Goal: Task Accomplishment & Management: Manage account settings

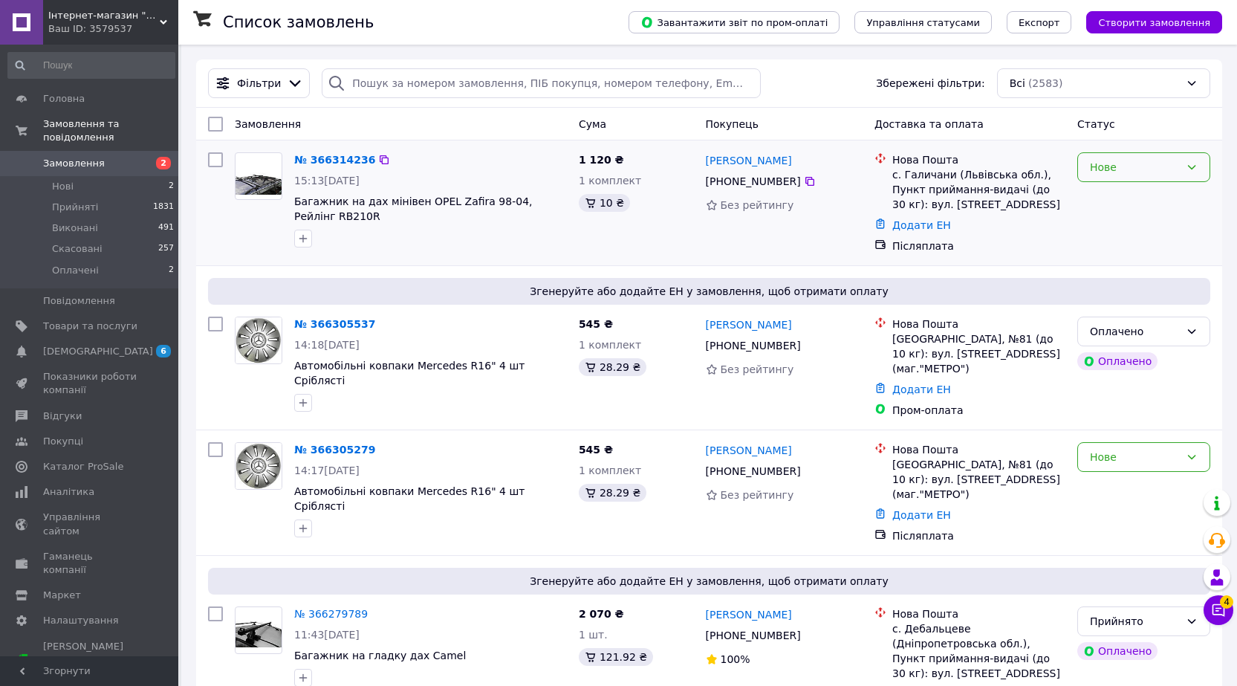
click at [1143, 181] on div "Нове" at bounding box center [1143, 167] width 133 height 30
click at [1135, 204] on li "Прийнято" at bounding box center [1144, 203] width 132 height 27
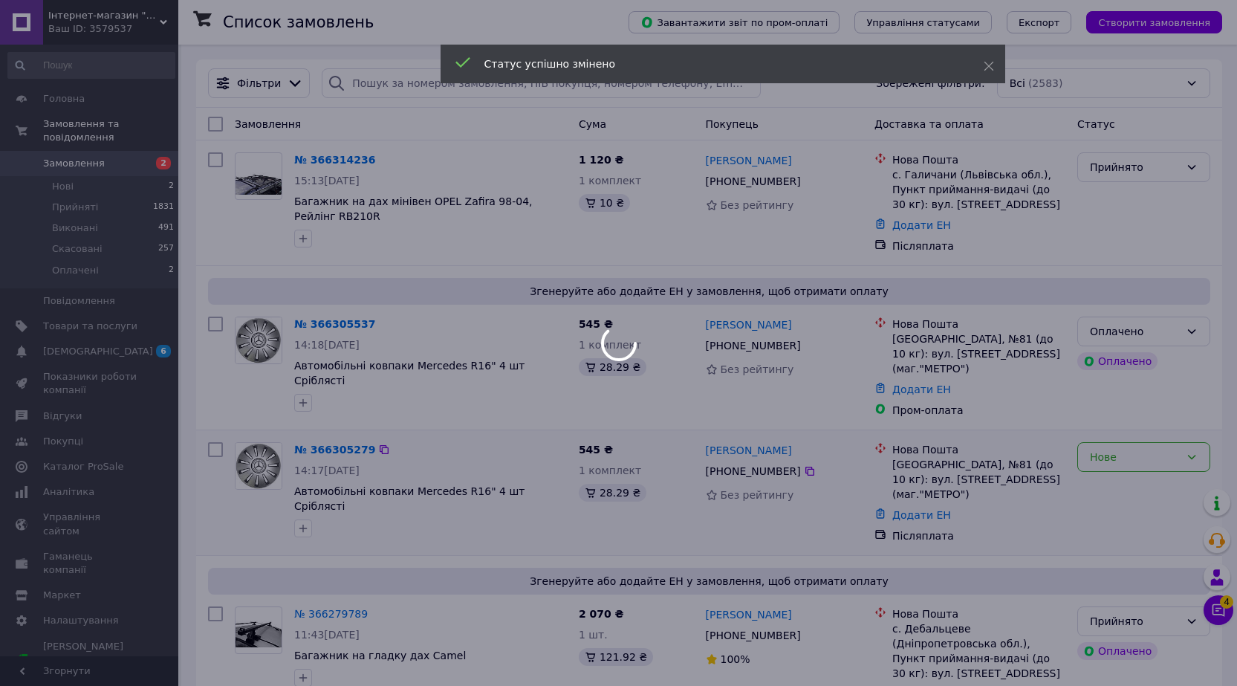
click at [1144, 465] on div "Нове" at bounding box center [1135, 457] width 90 height 16
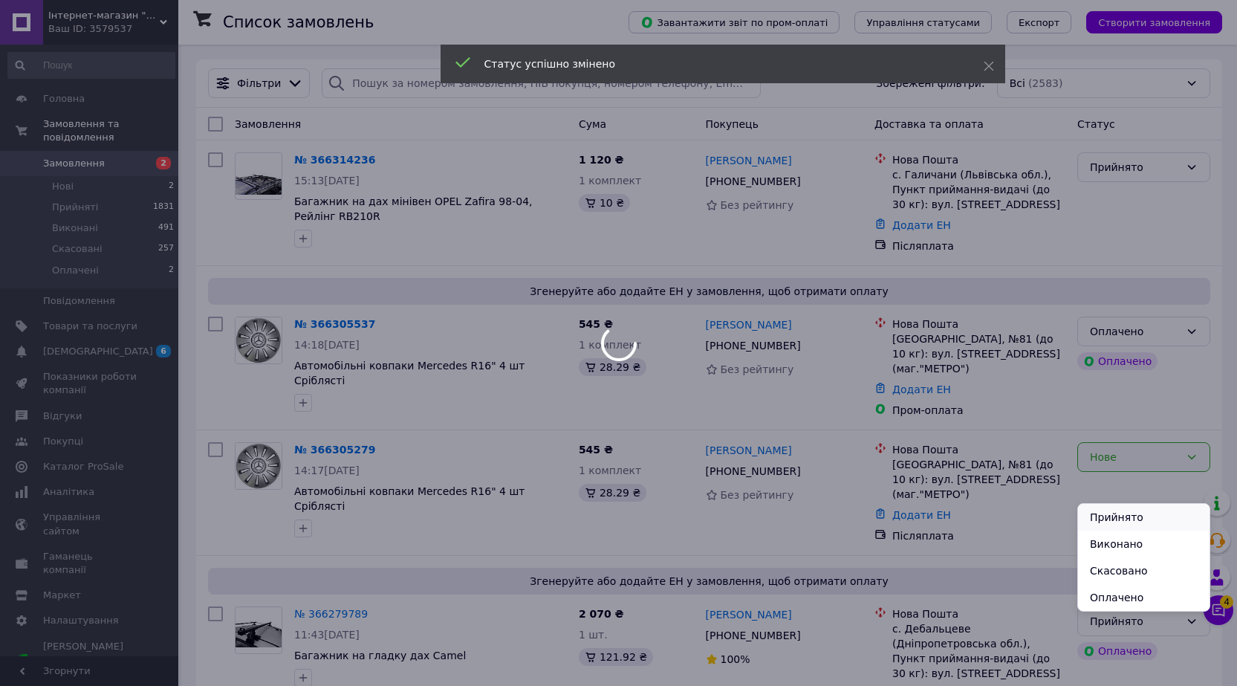
click at [1140, 523] on li "Прийнято" at bounding box center [1144, 517] width 132 height 27
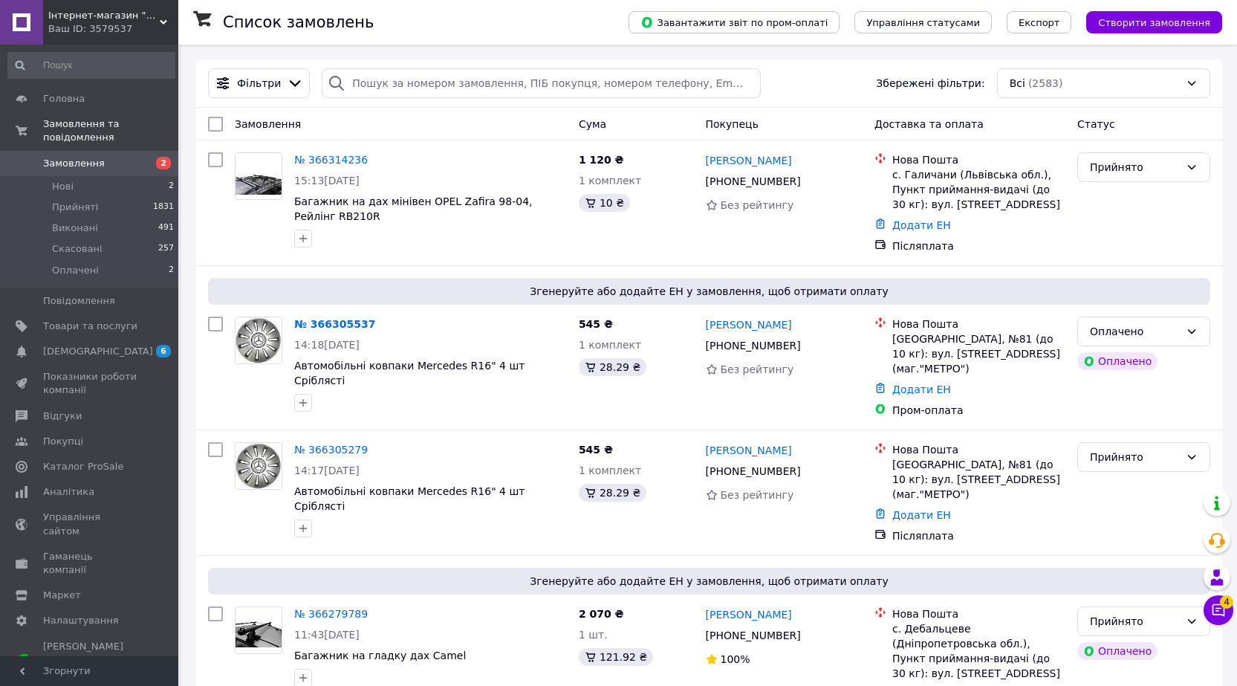
click at [332, 158] on link "№ 366314236" at bounding box center [331, 160] width 74 height 12
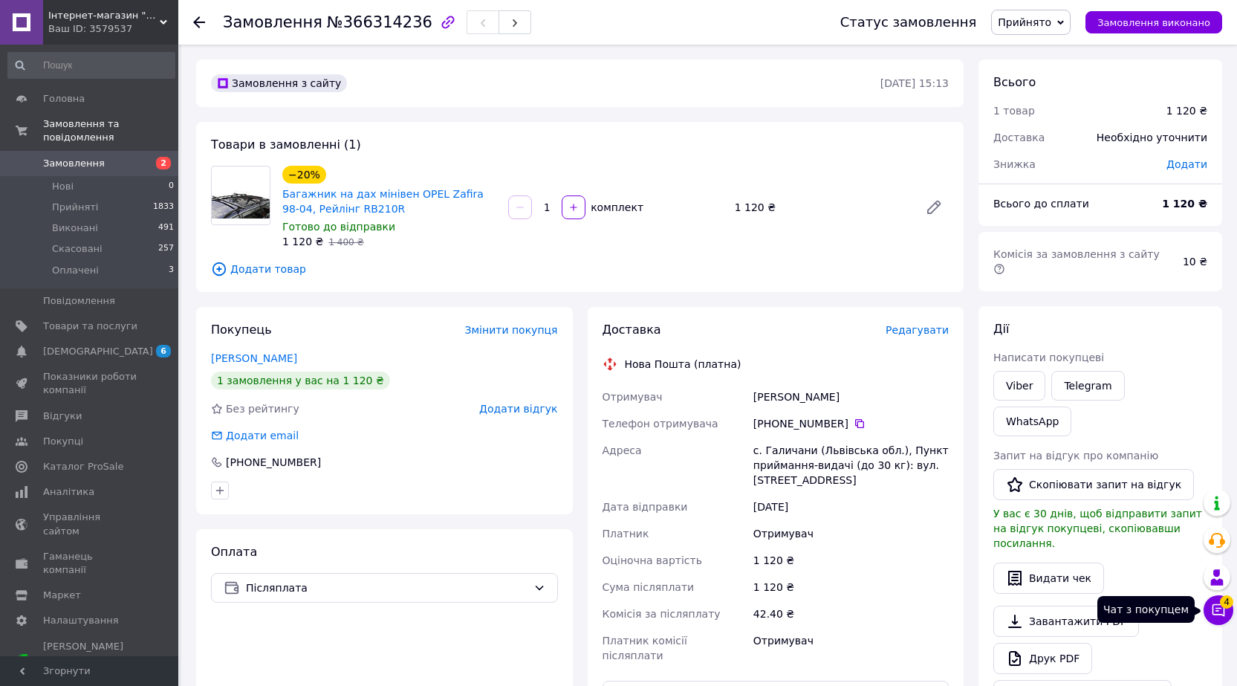
click at [1216, 615] on icon at bounding box center [1218, 610] width 15 height 15
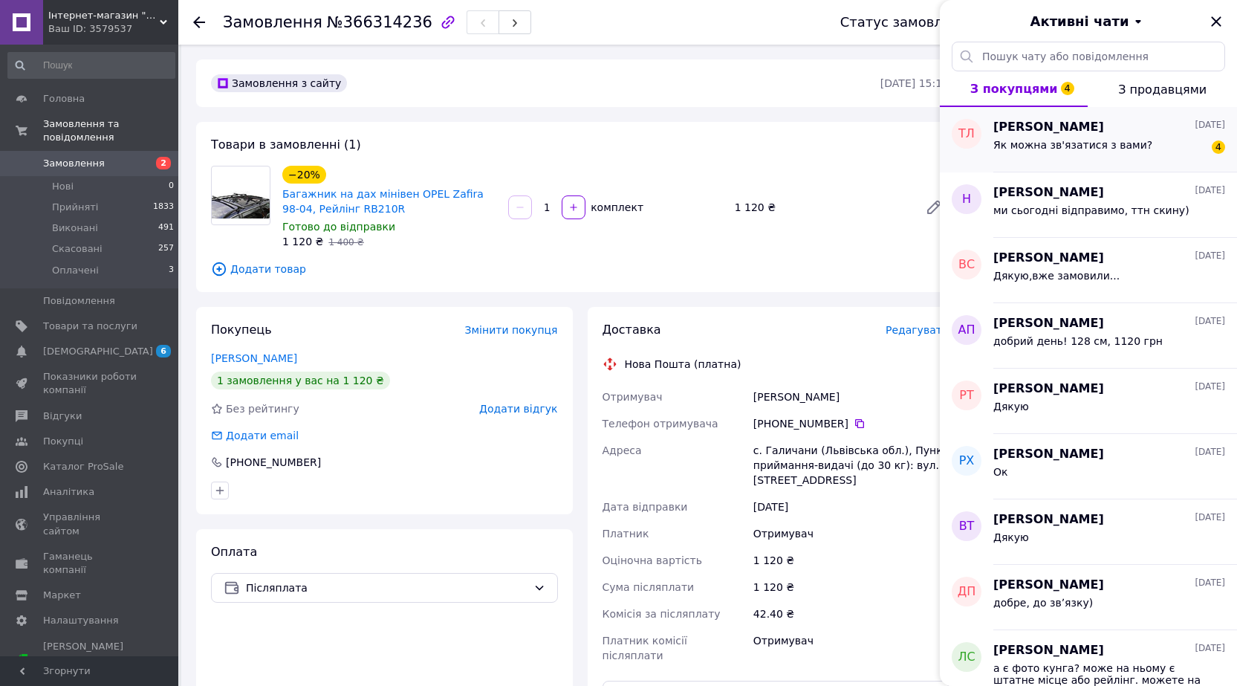
click at [1139, 151] on span "Як можна зв'язатися з вами?" at bounding box center [1072, 145] width 159 height 12
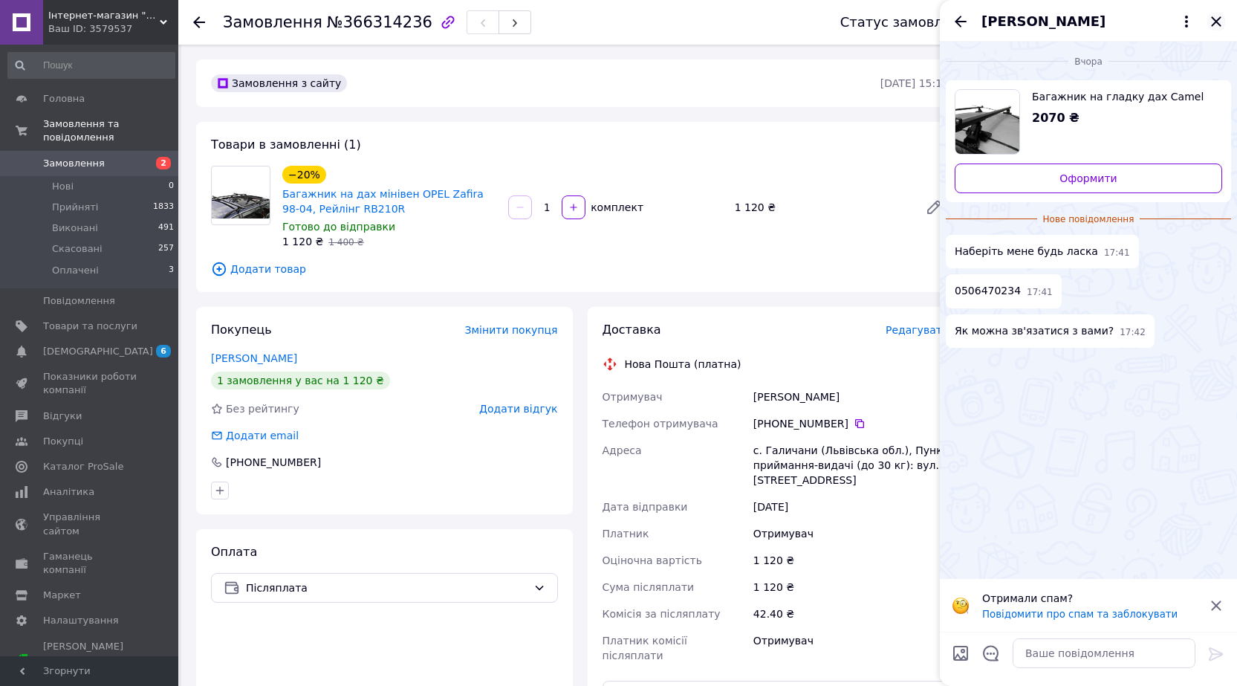
click at [1210, 22] on icon "Закрити" at bounding box center [1216, 22] width 18 height 18
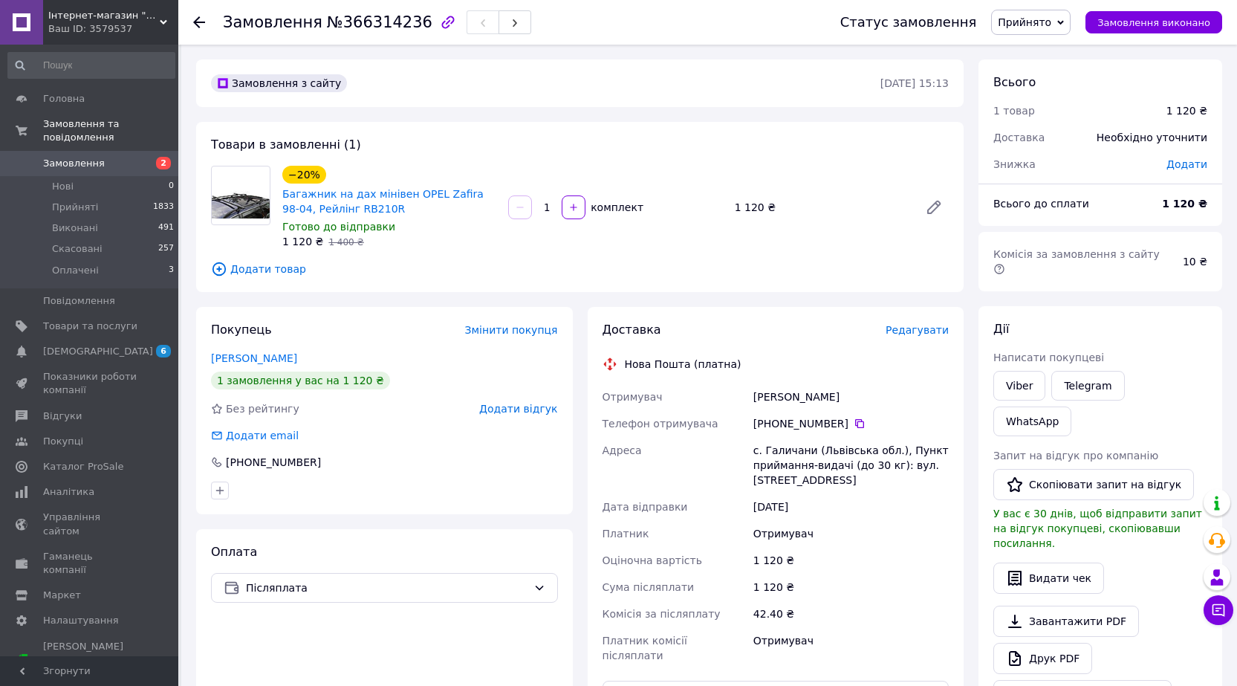
click at [82, 157] on span "Замовлення" at bounding box center [74, 163] width 62 height 13
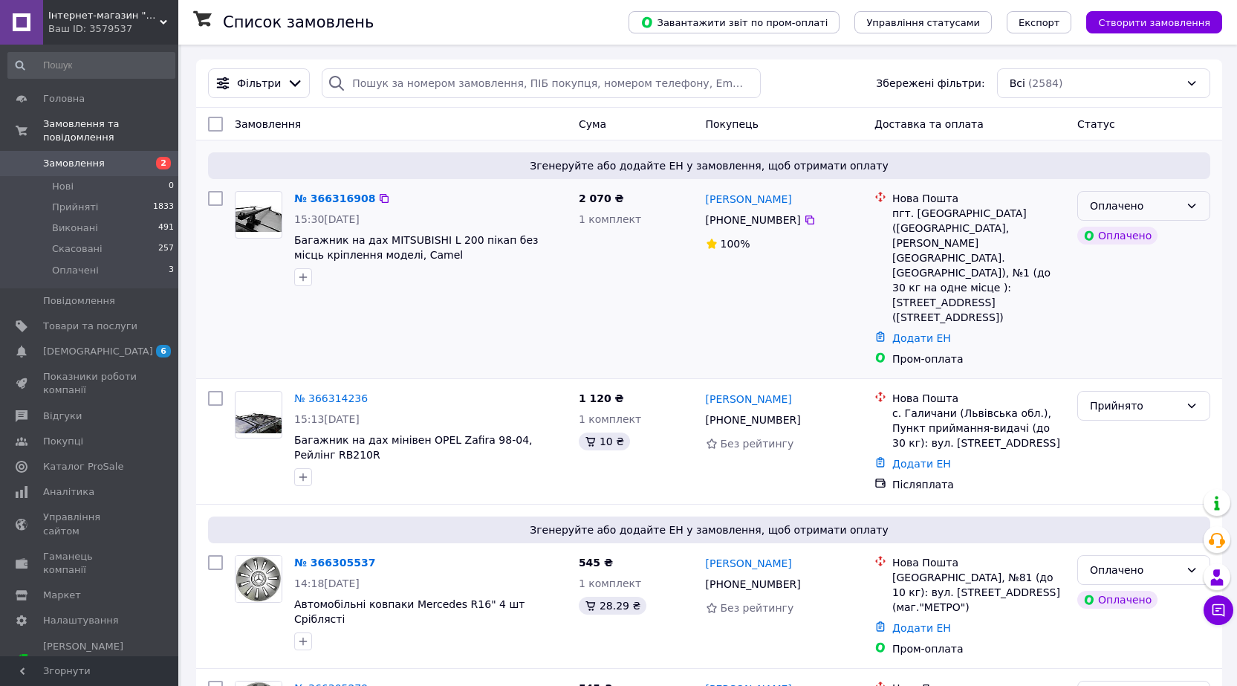
click at [1161, 204] on div "Оплачено" at bounding box center [1135, 206] width 90 height 16
drag, startPoint x: 1138, startPoint y: 239, endPoint x: 1004, endPoint y: 267, distance: 137.3
click at [1138, 240] on li "Прийнято" at bounding box center [1144, 243] width 132 height 27
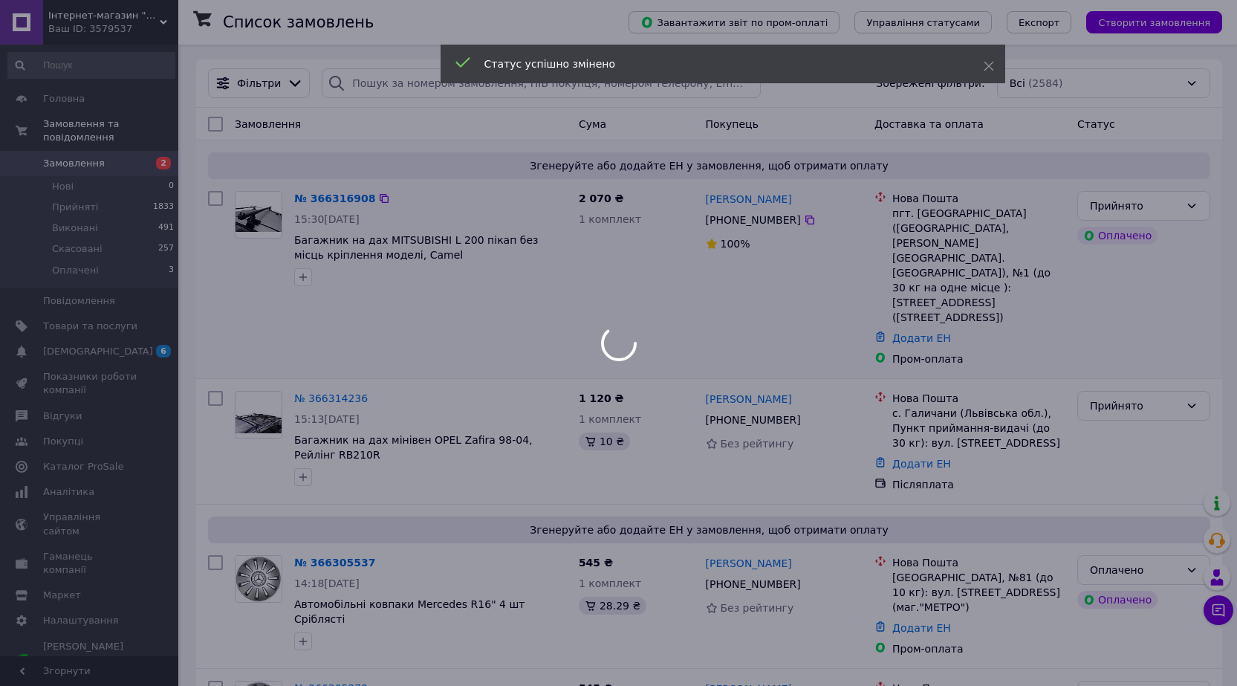
click at [626, 294] on div at bounding box center [618, 343] width 1237 height 686
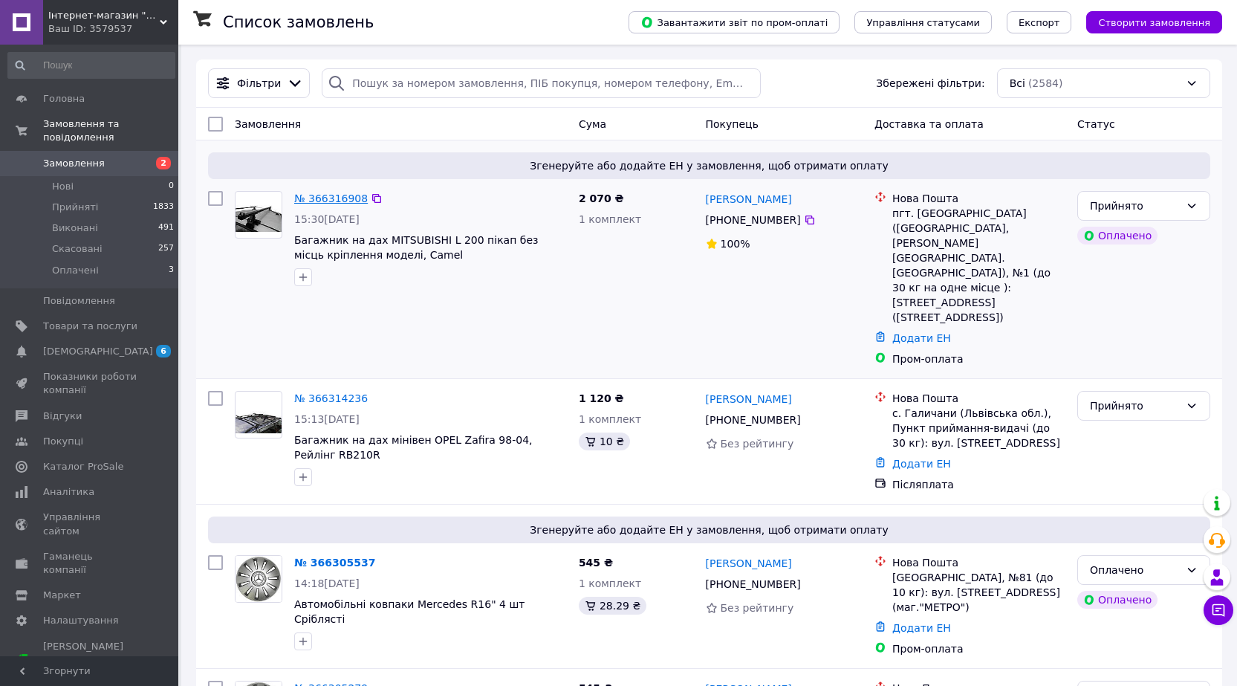
click at [346, 204] on link "№ 366316908" at bounding box center [331, 198] width 74 height 12
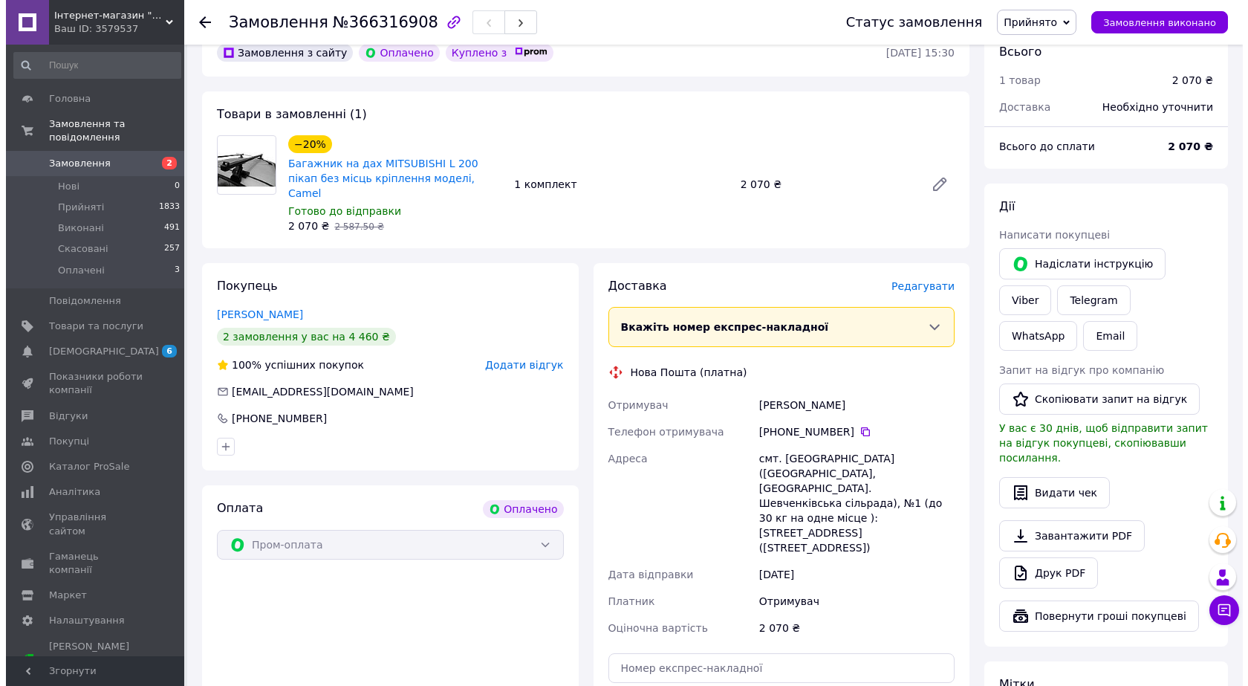
scroll to position [149, 0]
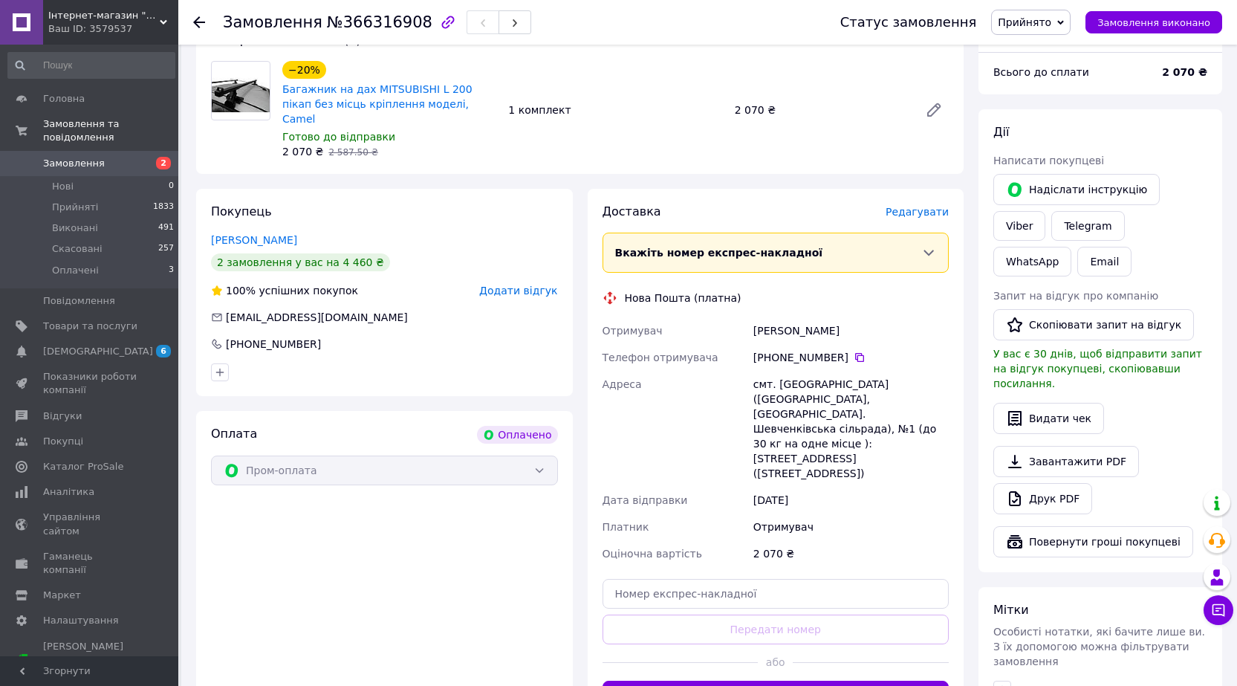
click at [915, 218] on span "Редагувати" at bounding box center [917, 212] width 63 height 12
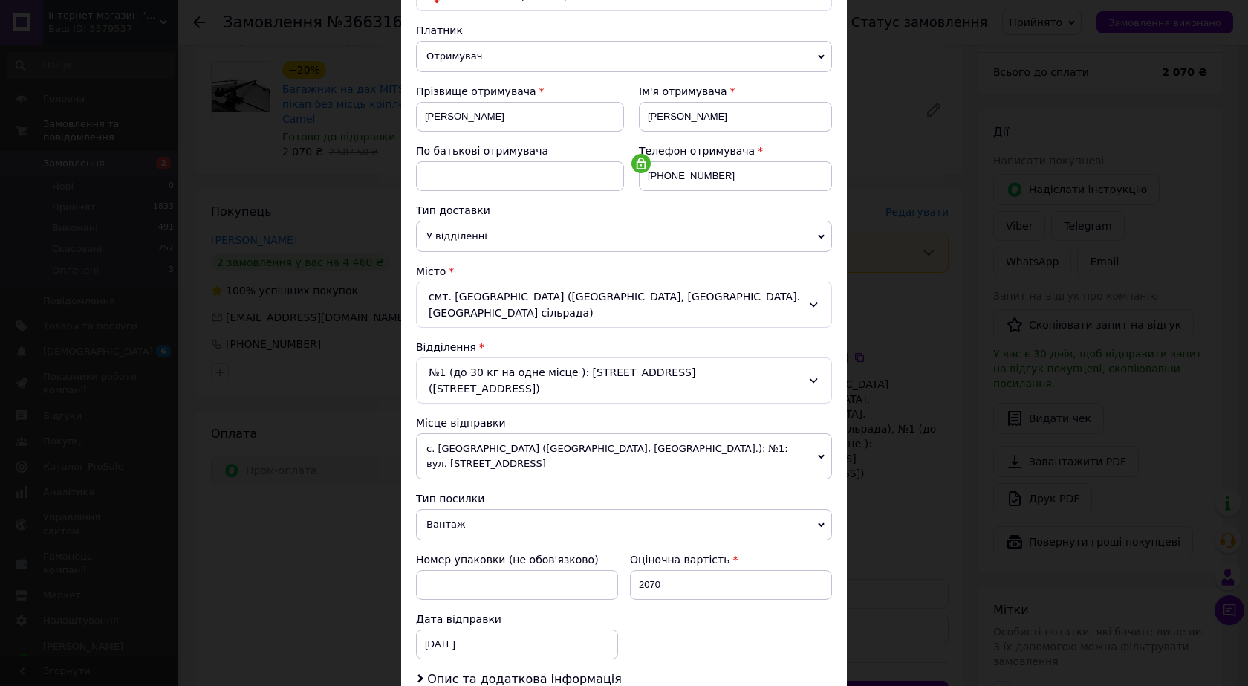
click at [637, 398] on div "№1 (до 30 кг на одне місце ): [STREET_ADDRESS] ([STREET_ADDRESS])" at bounding box center [624, 380] width 416 height 46
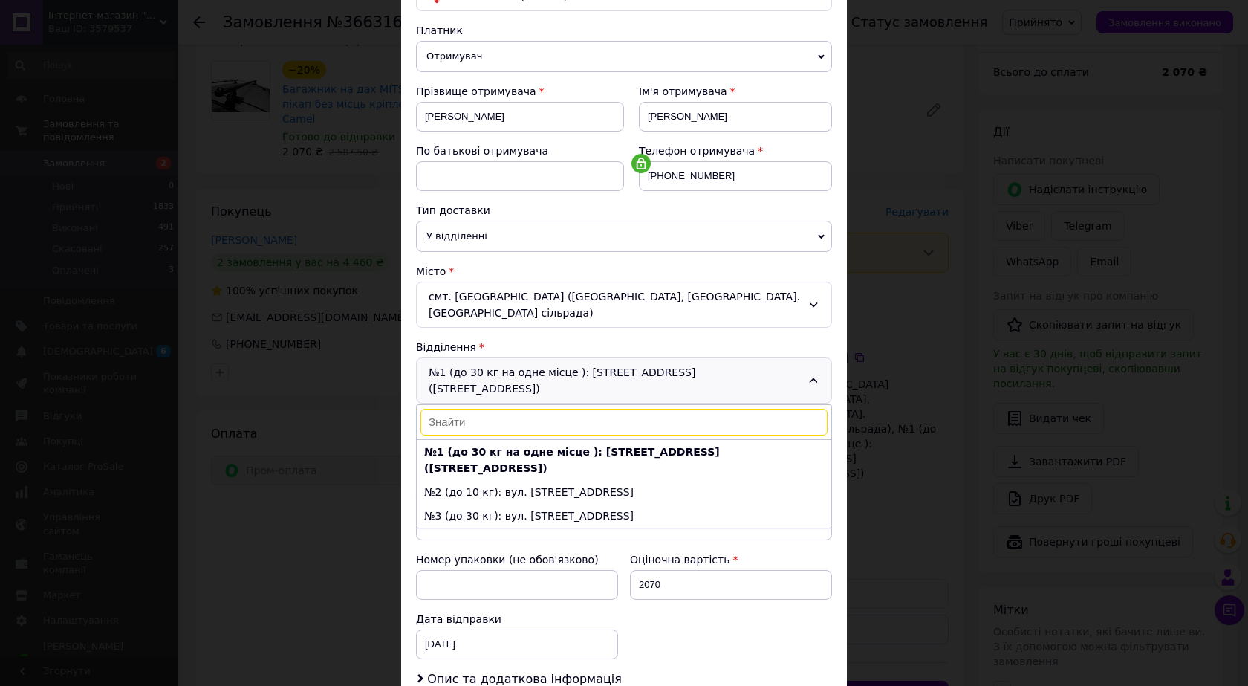
click at [637, 398] on div "№1 (до 30 кг на одне місце ): [STREET_ADDRESS] ([STREET_ADDRESS]) №1 (до 30 кг …" at bounding box center [624, 380] width 416 height 46
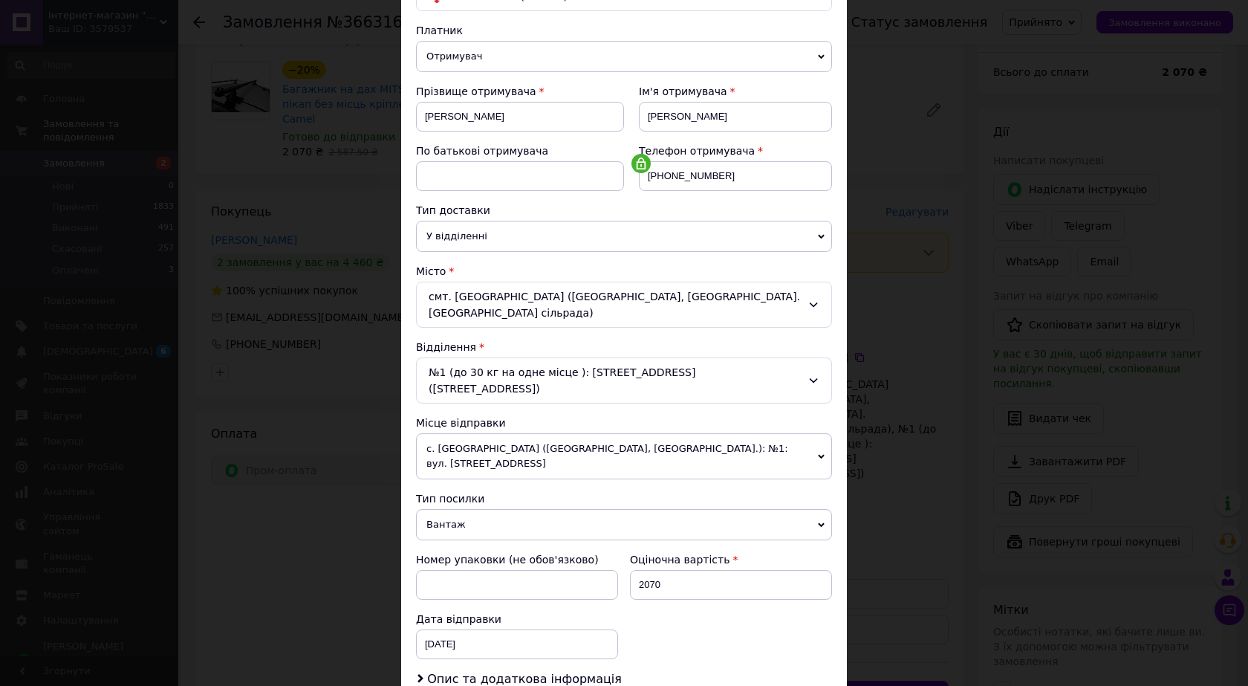
click at [646, 328] on div "смт. [GEOGRAPHIC_DATA] ([GEOGRAPHIC_DATA], [GEOGRAPHIC_DATA]. [GEOGRAPHIC_DATA]…" at bounding box center [624, 305] width 416 height 46
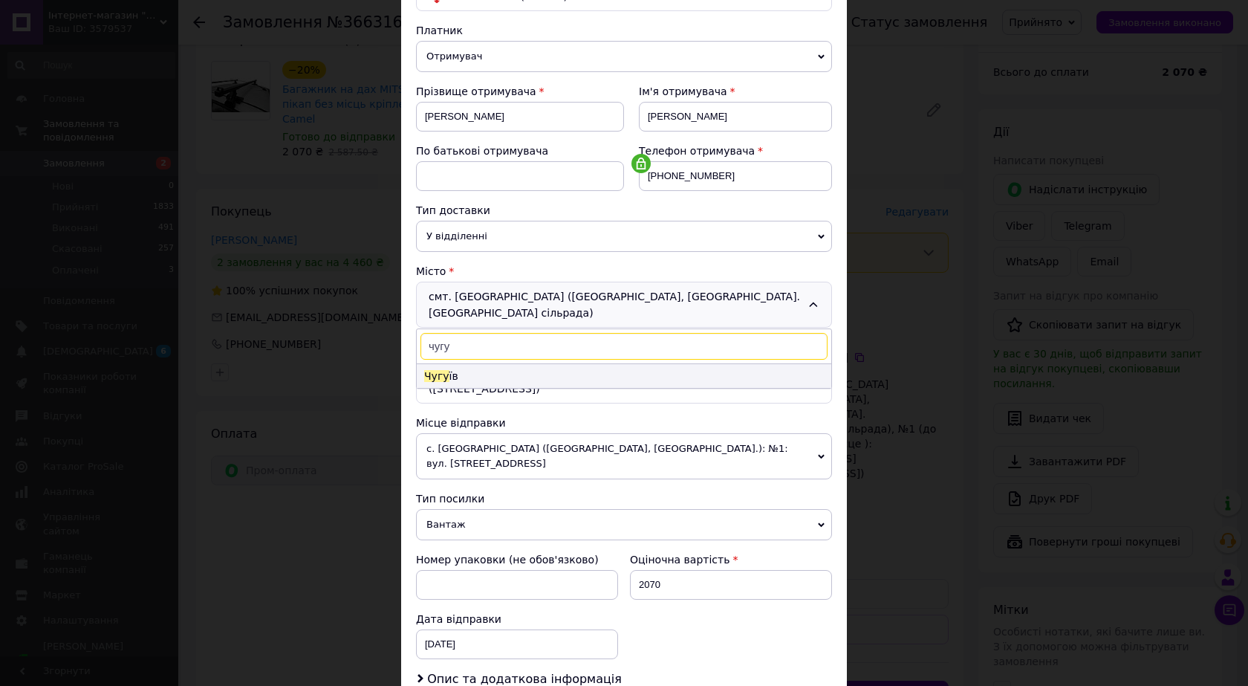
type input "чугу"
click at [490, 388] on li "Чугу їв" at bounding box center [624, 376] width 415 height 24
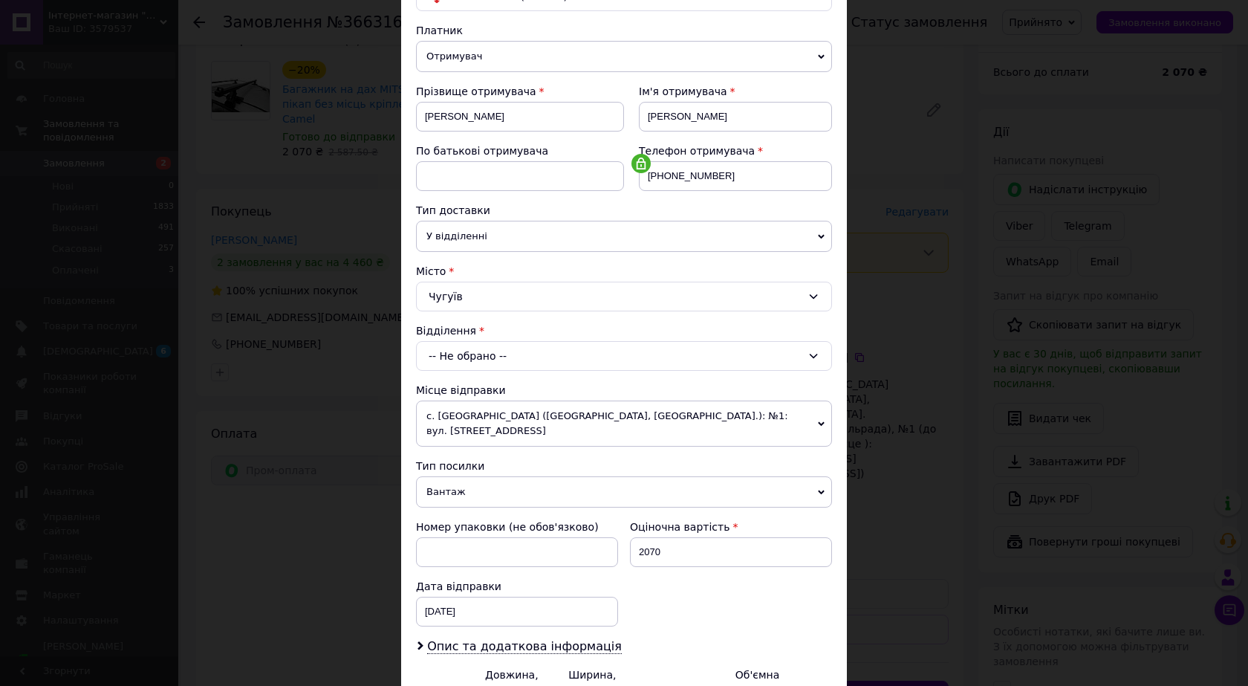
click at [505, 371] on div "-- Не обрано --" at bounding box center [624, 356] width 416 height 30
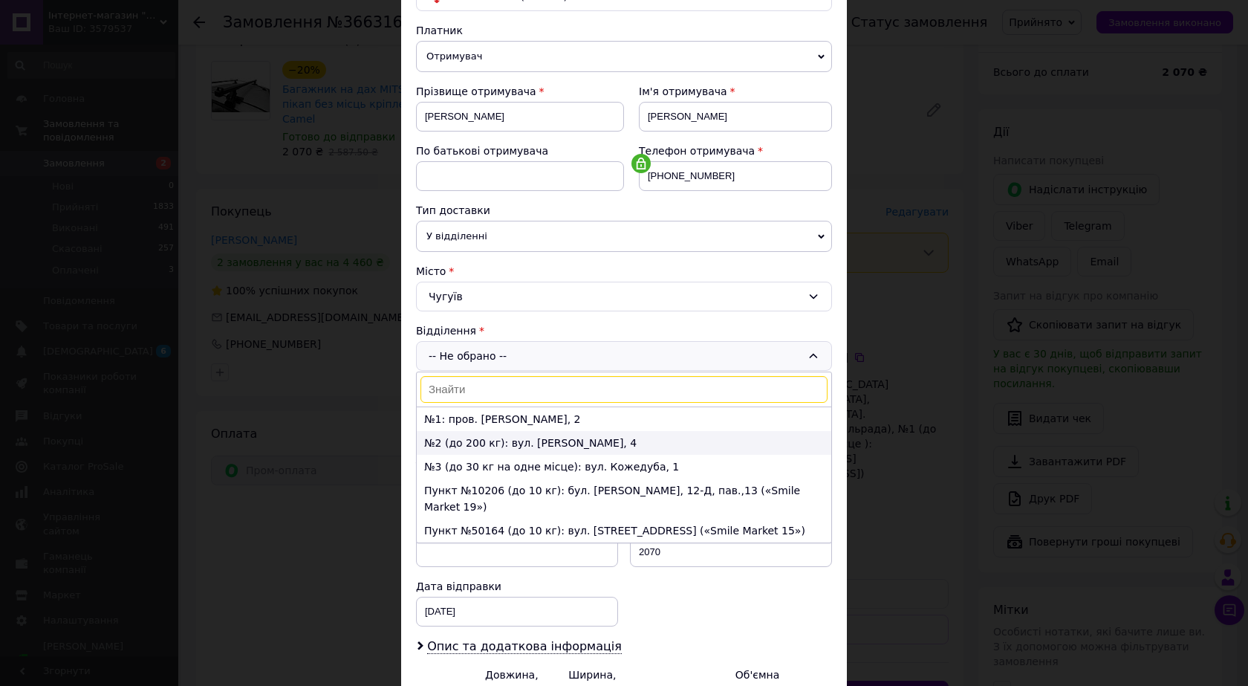
click at [509, 455] on li "№2 (до 200 кг): вул. [PERSON_NAME], 4" at bounding box center [624, 443] width 415 height 24
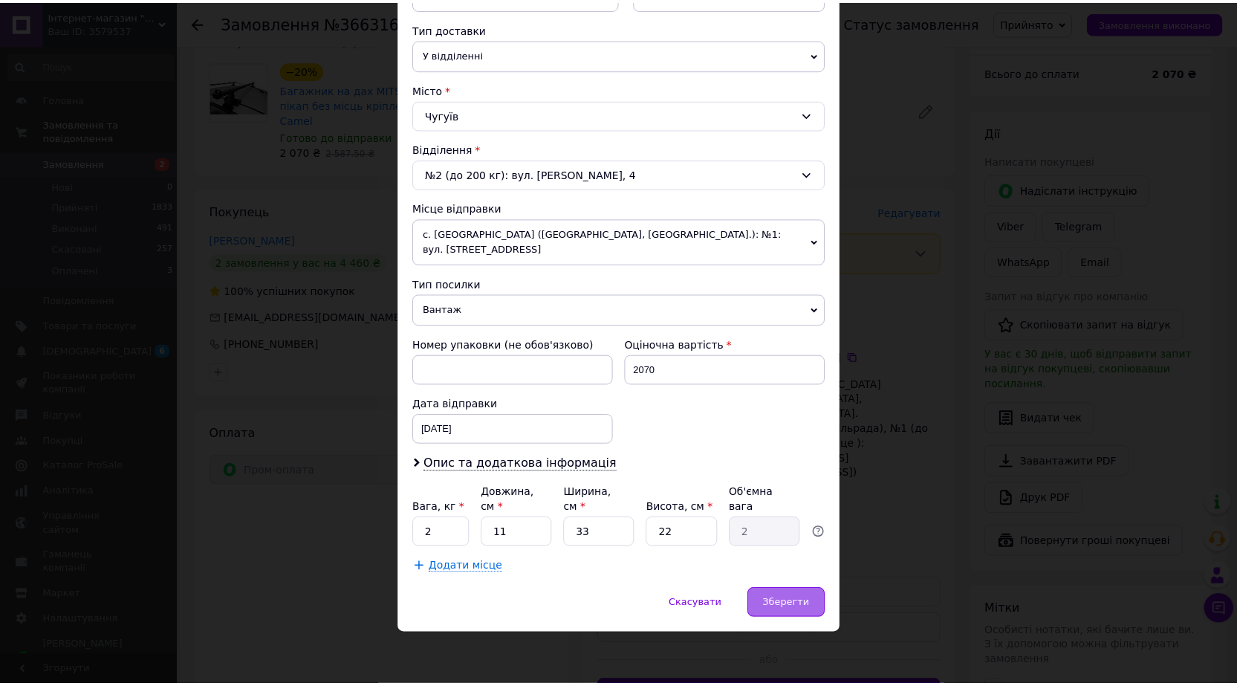
scroll to position [377, 0]
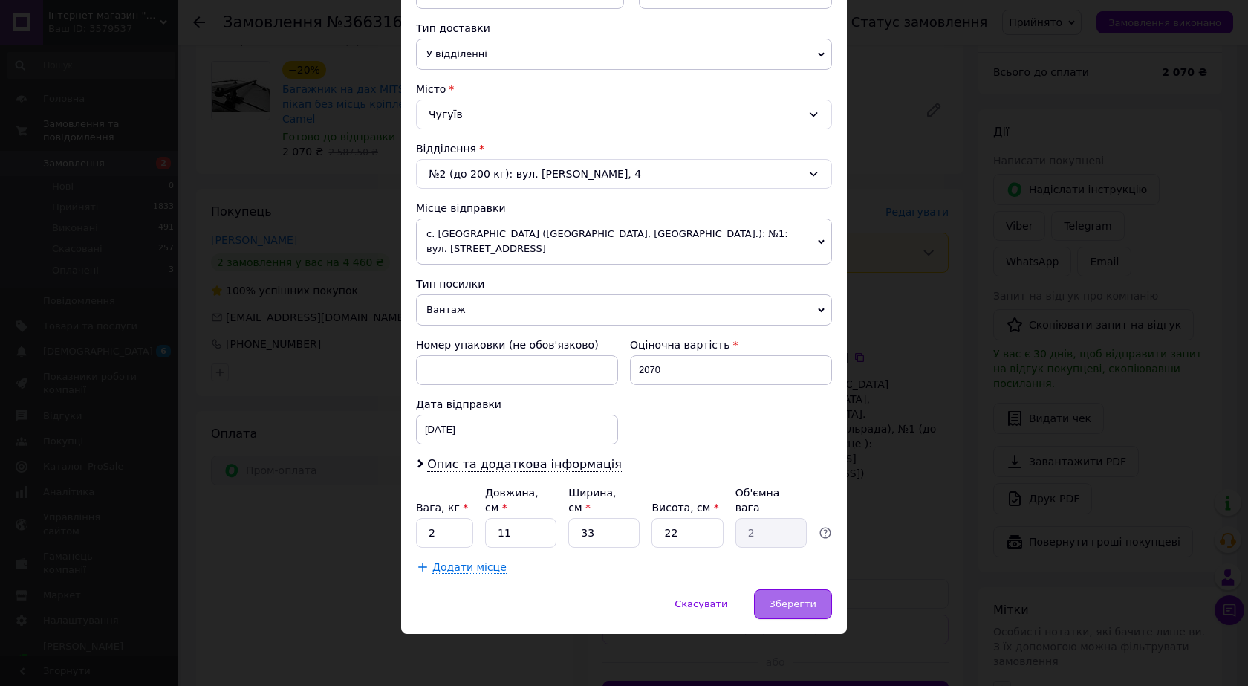
click at [805, 608] on span "Зберегти" at bounding box center [793, 603] width 47 height 11
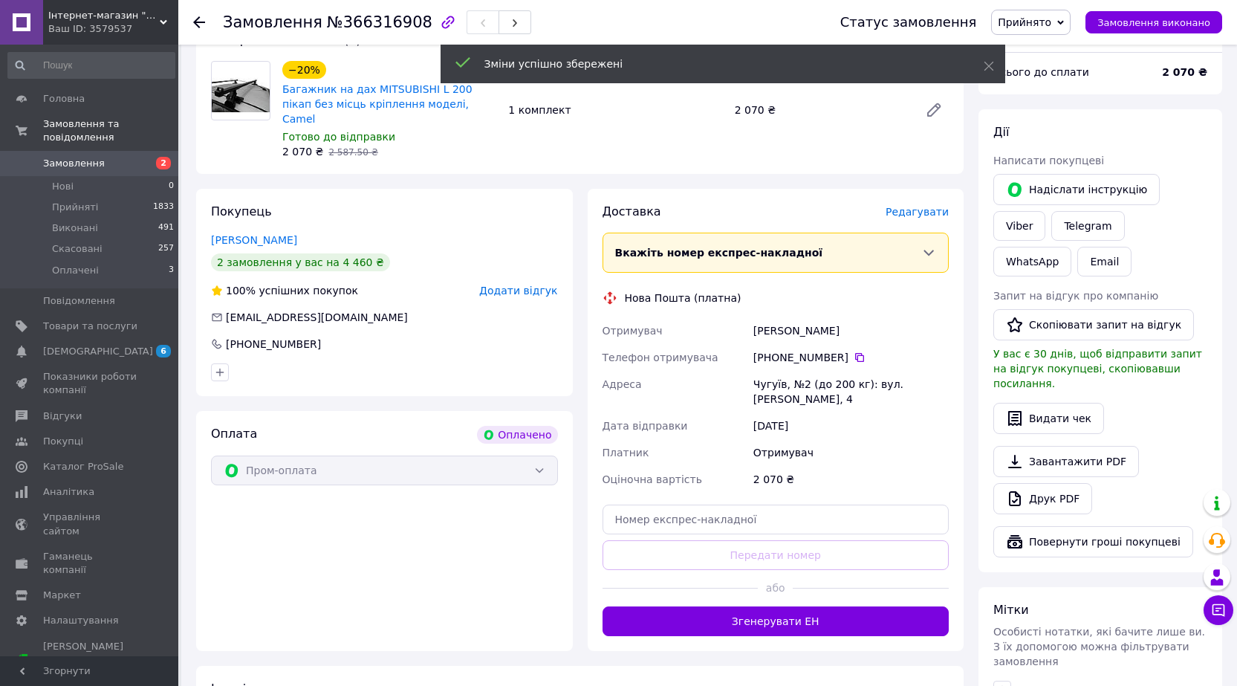
click at [128, 157] on span "Замовлення" at bounding box center [90, 163] width 94 height 13
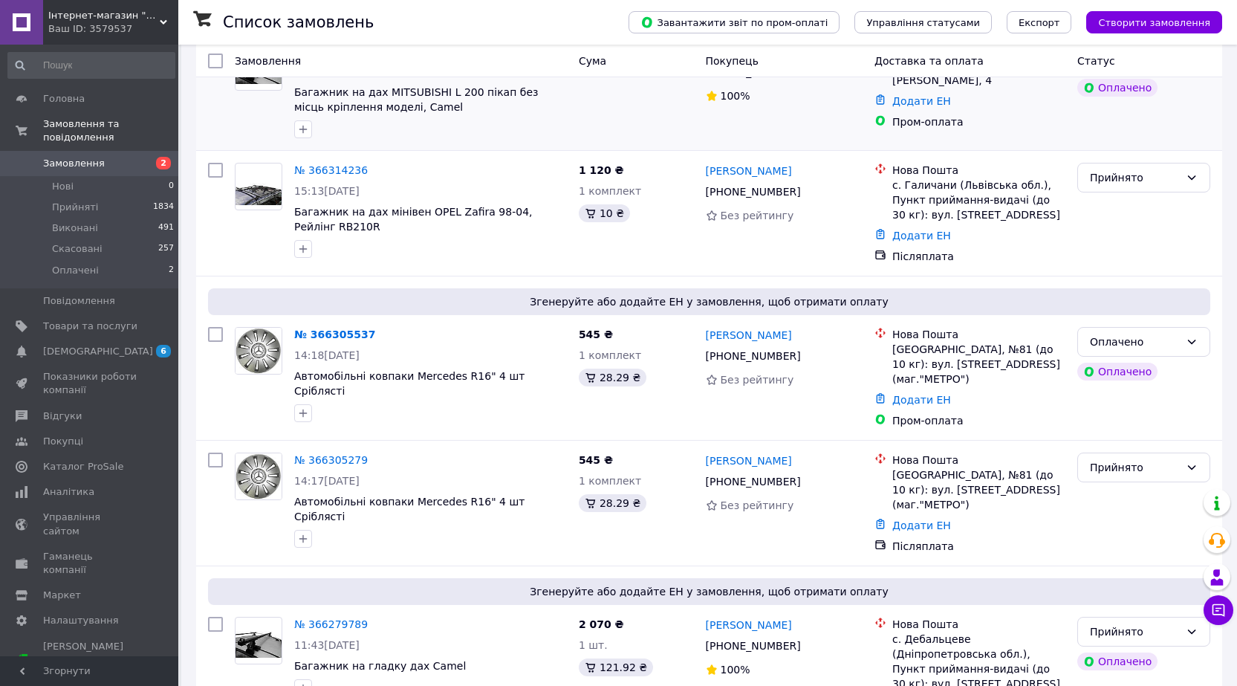
scroll to position [149, 0]
click at [1136, 349] on div "Оплачено" at bounding box center [1135, 341] width 90 height 16
click at [1130, 393] on li "Прийнято" at bounding box center [1144, 400] width 132 height 27
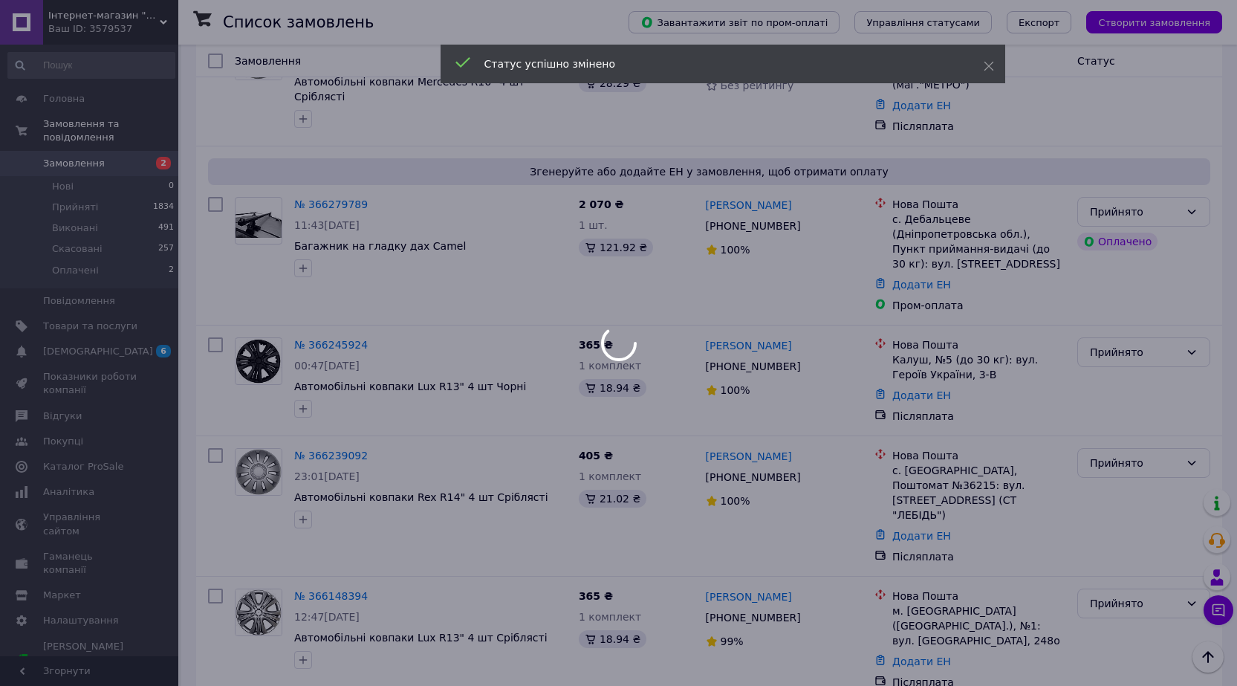
scroll to position [594, 0]
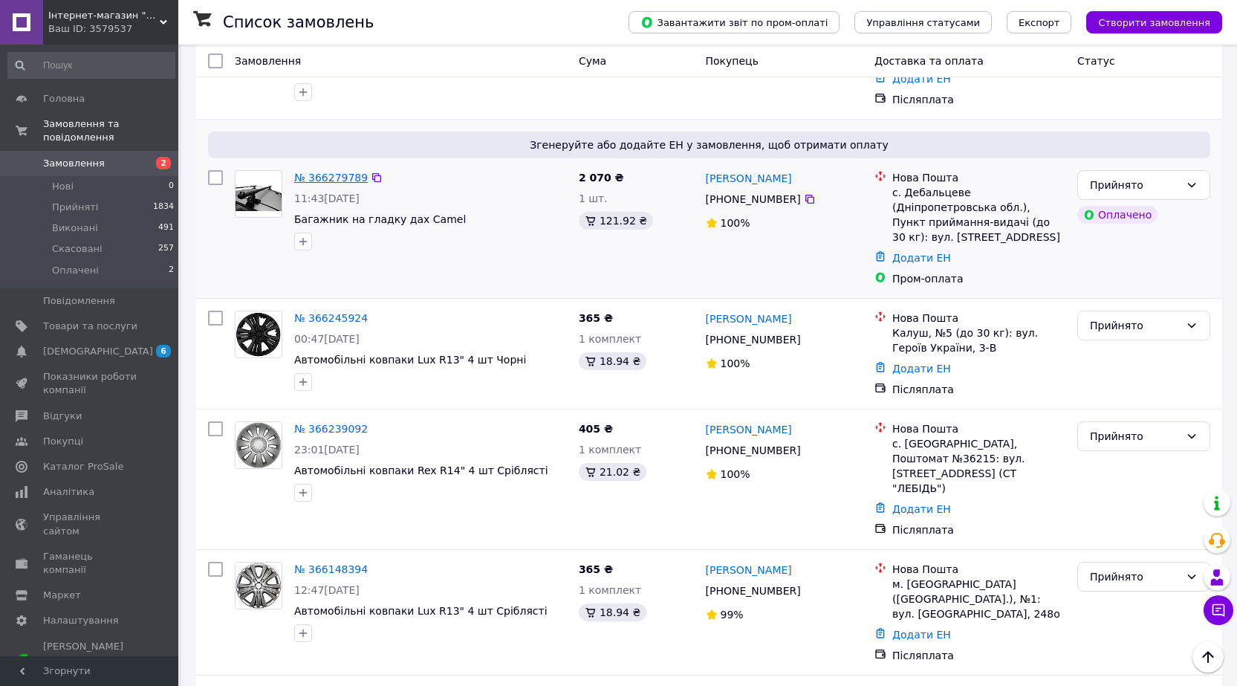
click at [322, 184] on link "№ 366279789" at bounding box center [331, 178] width 74 height 12
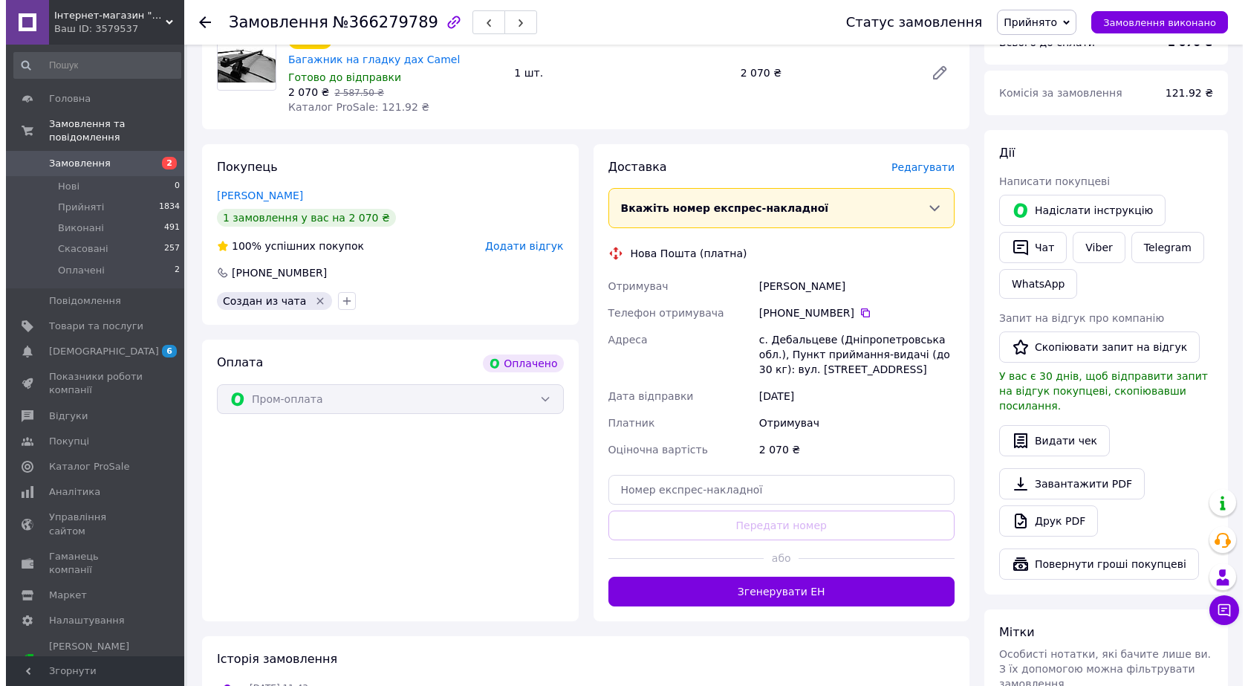
scroll to position [223, 0]
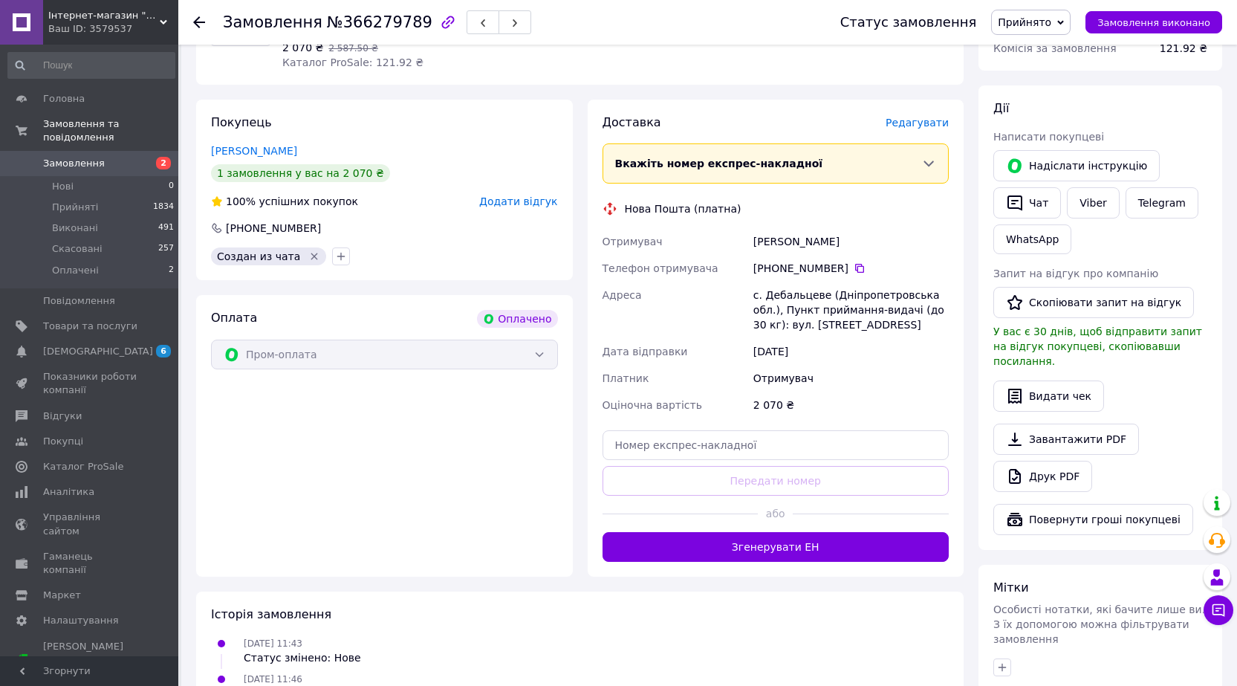
click at [917, 122] on span "Редагувати" at bounding box center [917, 123] width 63 height 12
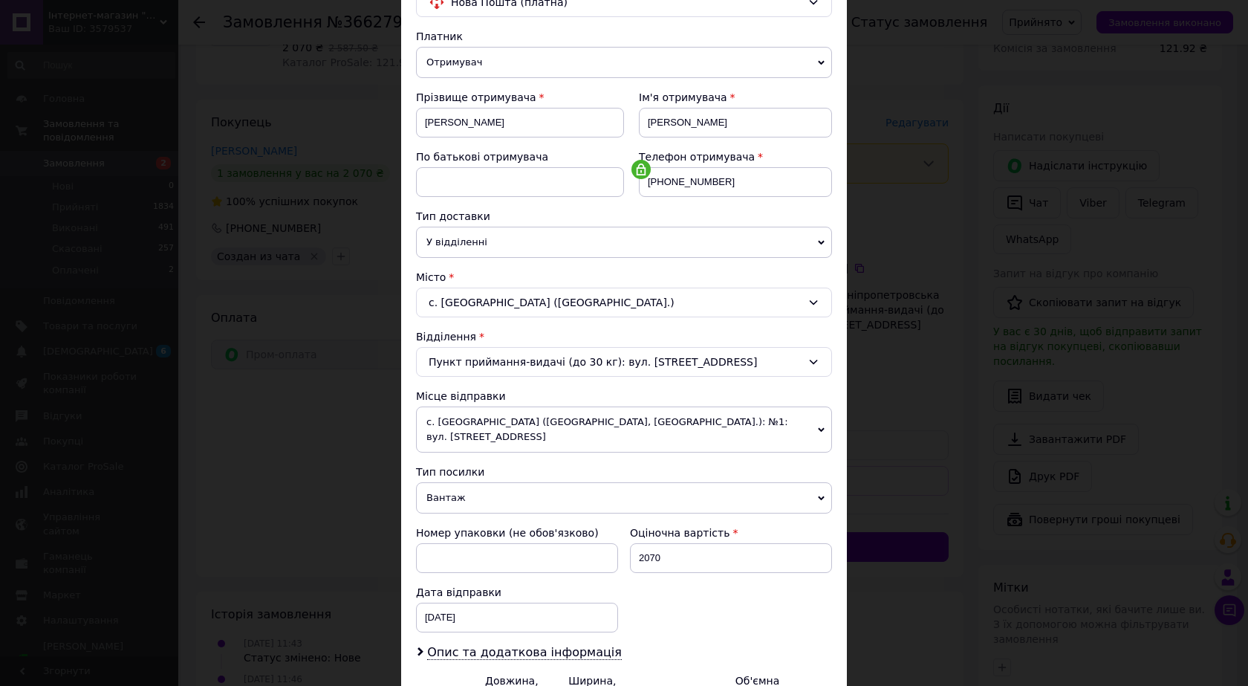
scroll to position [149, 0]
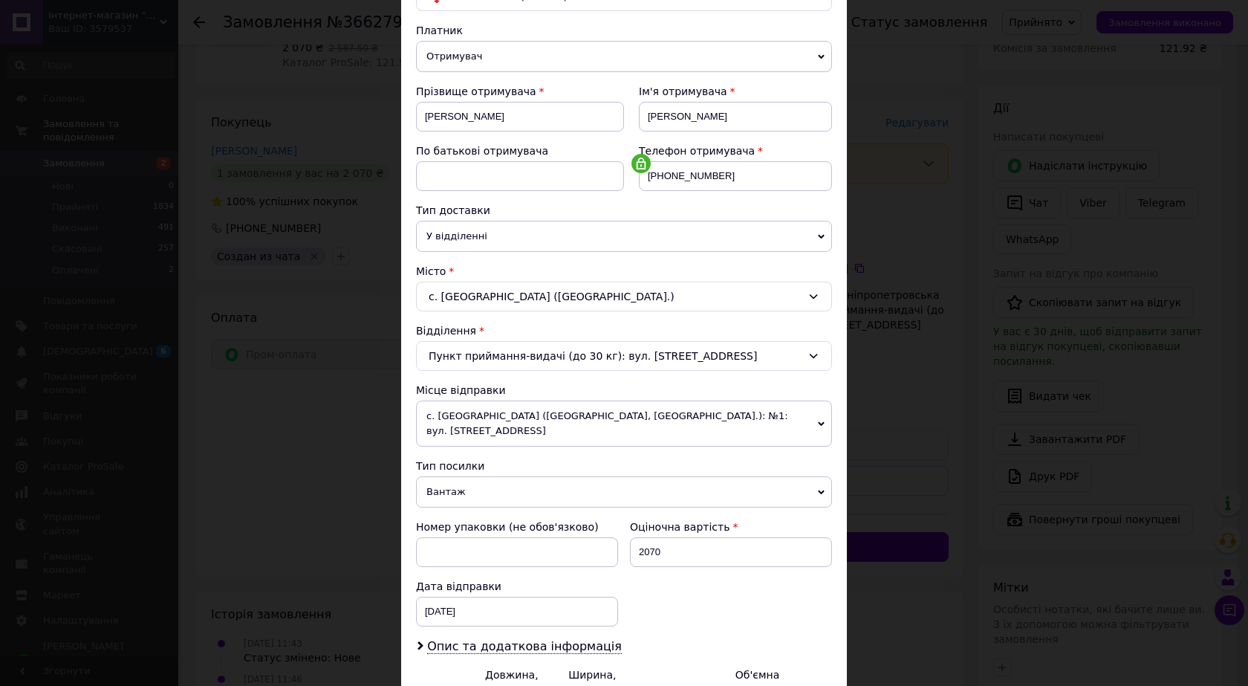
click at [591, 371] on div "Пункт приймання-видачі (до 30 кг): вул. [STREET_ADDRESS]" at bounding box center [624, 356] width 416 height 30
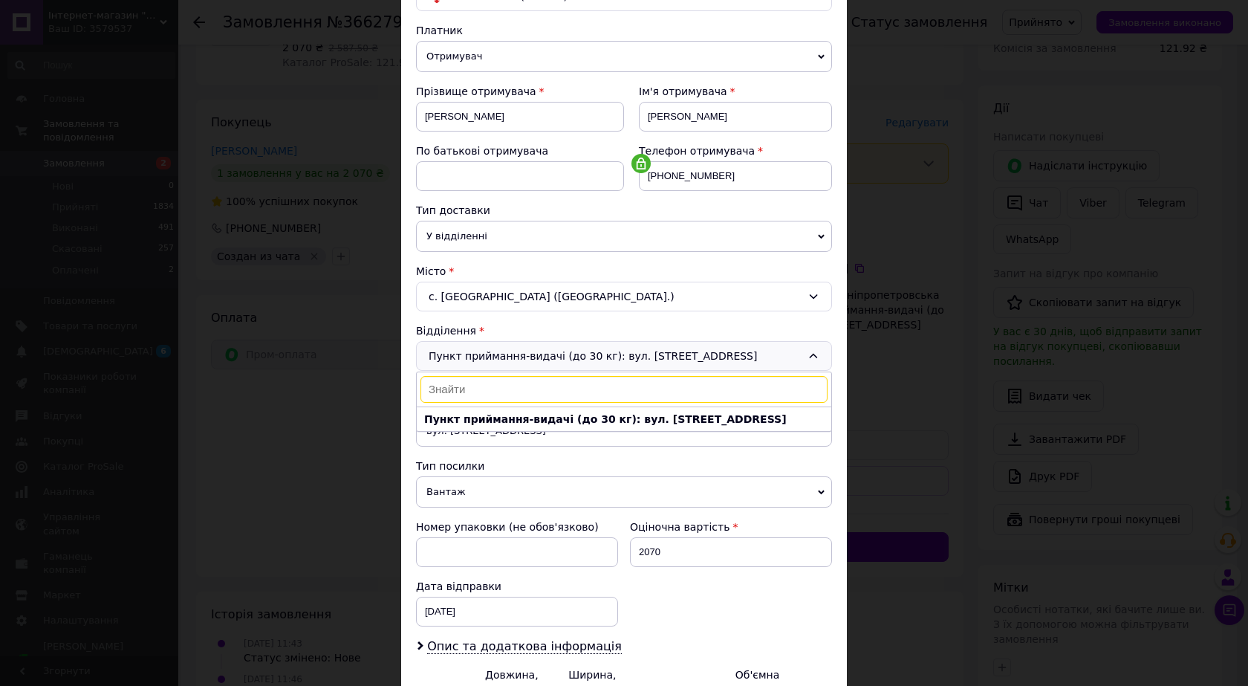
click at [591, 371] on div "Пункт приймання-видачі (до 30 кг): вул. [STREET_ADDRESS] Пункт приймання-видачі…" at bounding box center [624, 356] width 416 height 30
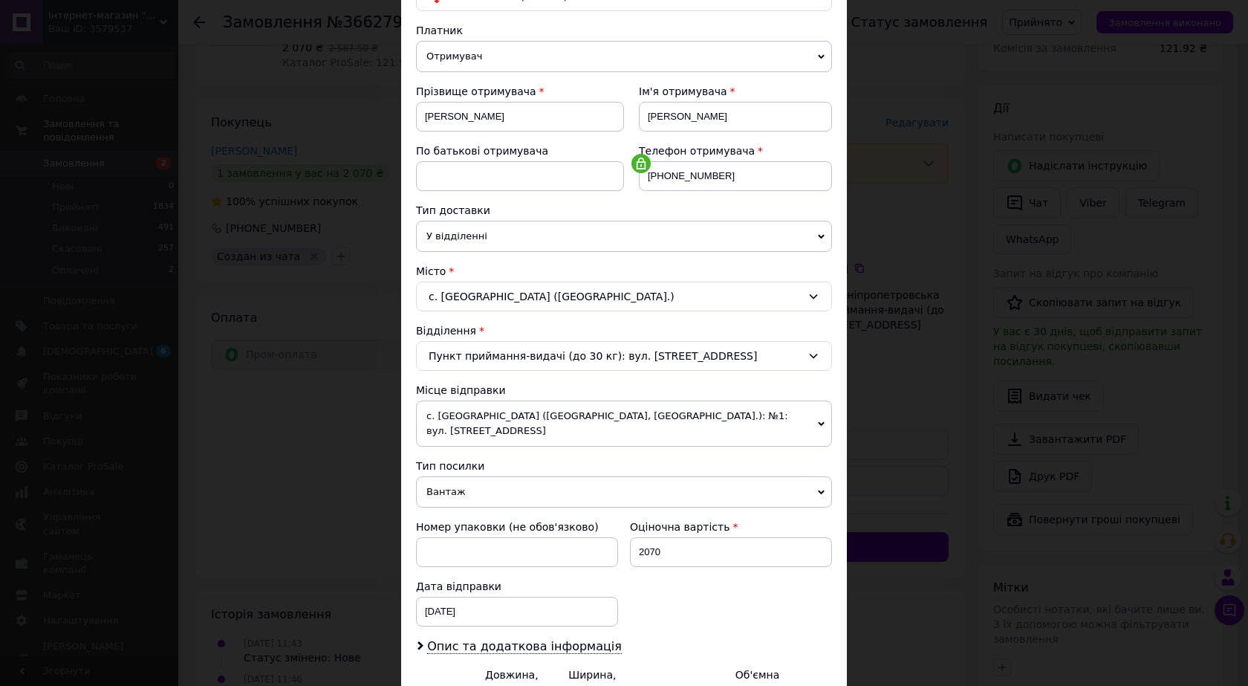
click at [606, 311] on div "с. [GEOGRAPHIC_DATA] ([GEOGRAPHIC_DATA].)" at bounding box center [624, 297] width 416 height 30
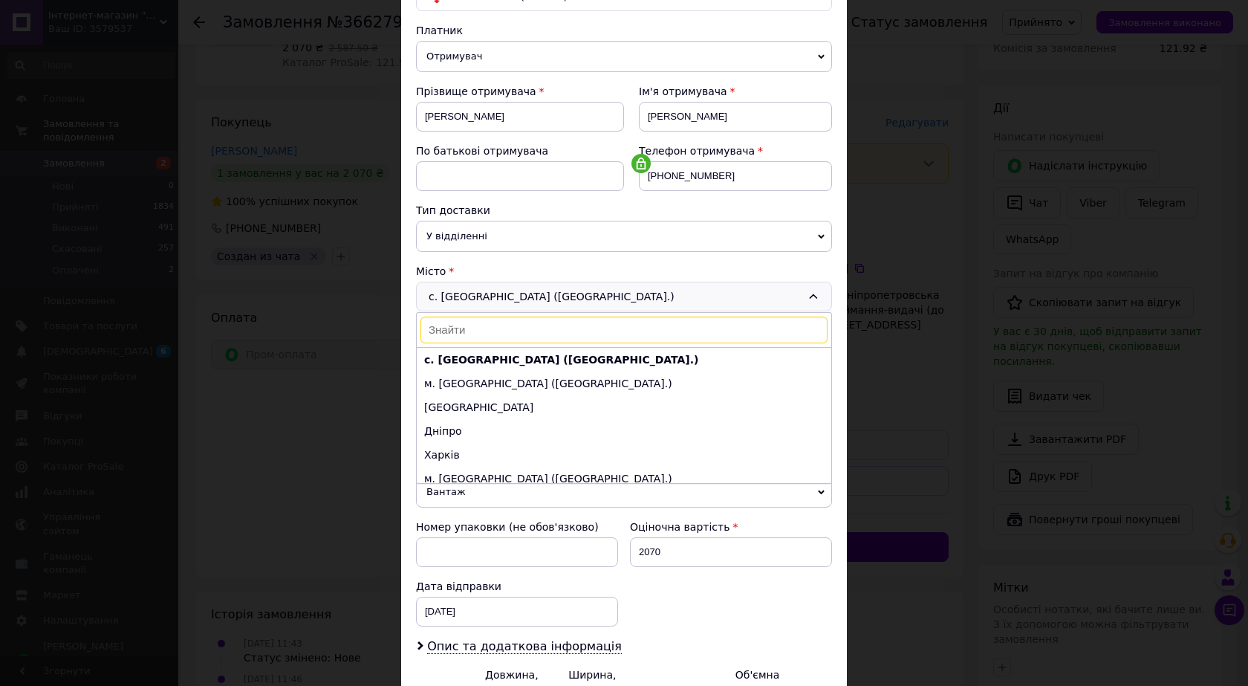
click at [631, 279] on div "Місто" at bounding box center [624, 271] width 416 height 15
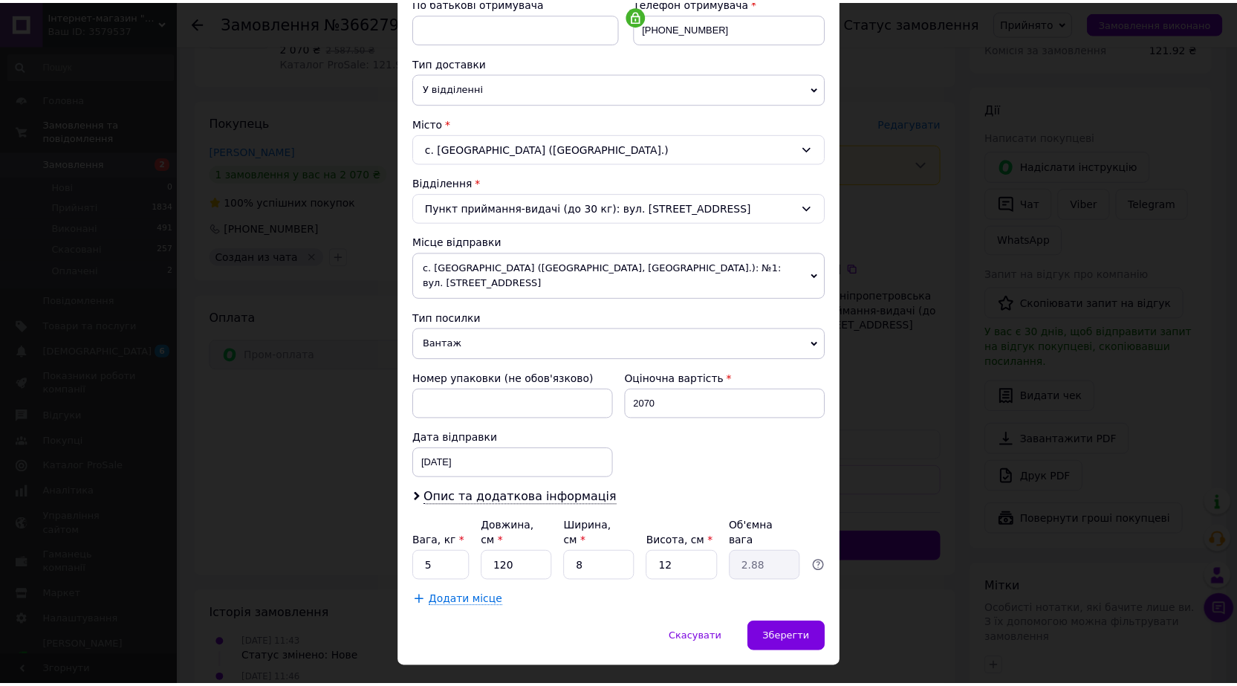
scroll to position [0, 0]
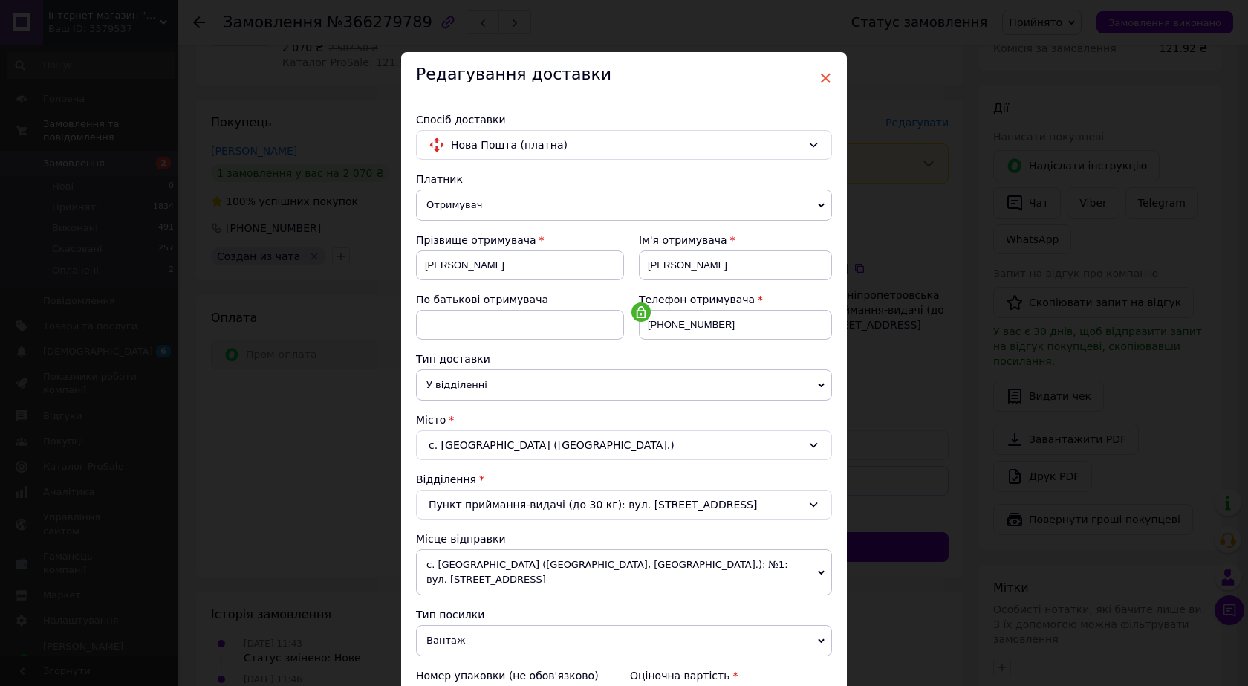
click at [821, 74] on span "×" at bounding box center [825, 77] width 13 height 25
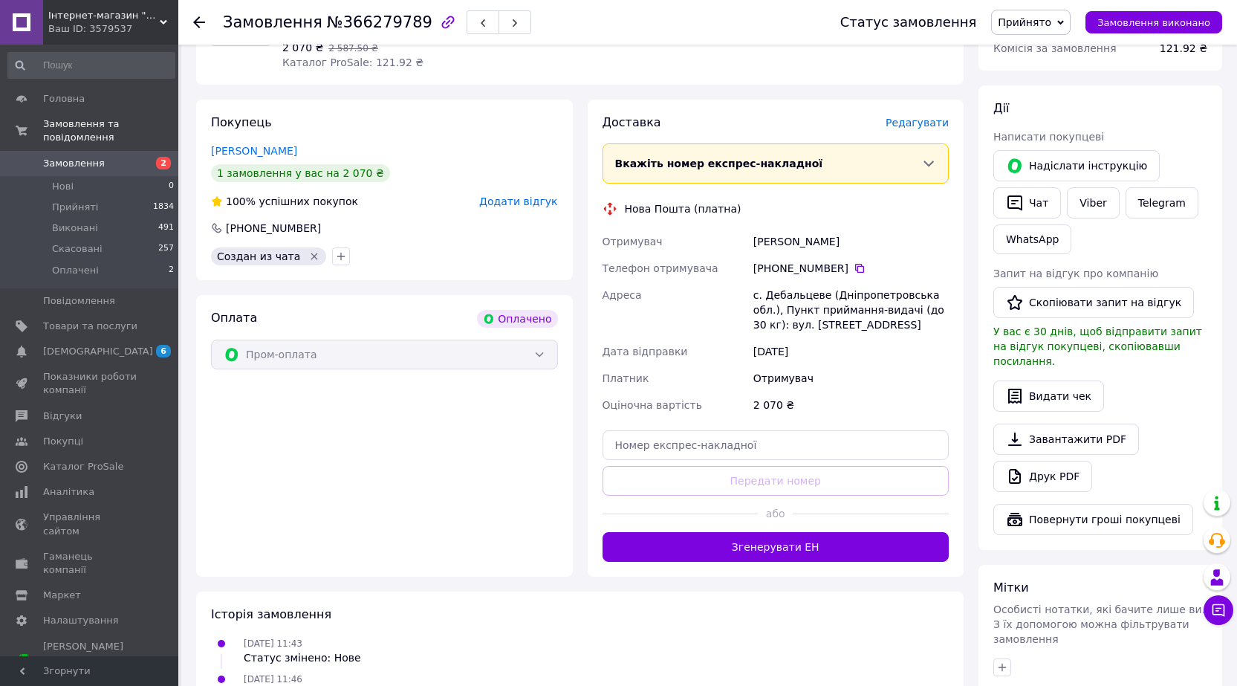
click at [148, 157] on span "2" at bounding box center [157, 163] width 41 height 13
